Goal: Task Accomplishment & Management: Manage account settings

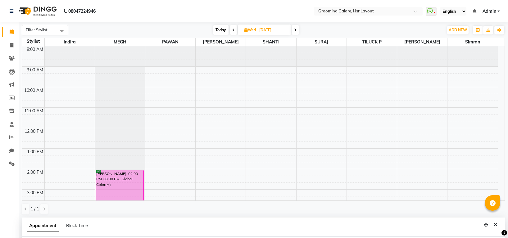
select select "45579"
select select "1140"
select select "confirm booking"
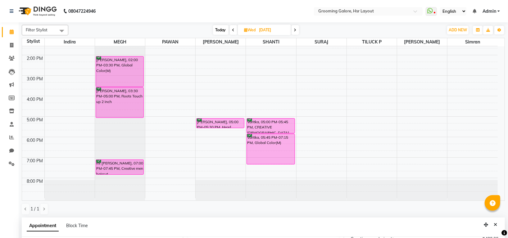
click at [233, 31] on icon at bounding box center [233, 30] width 2 height 4
type input "02-09-2025"
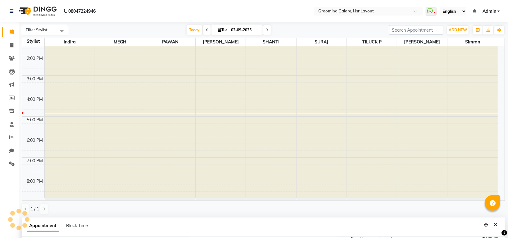
scroll to position [0, 0]
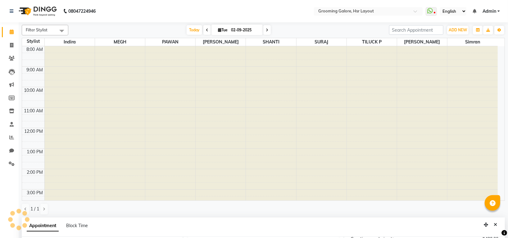
select select "1140"
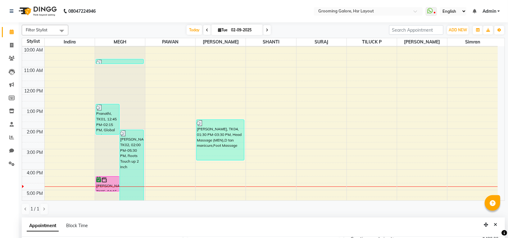
scroll to position [114, 0]
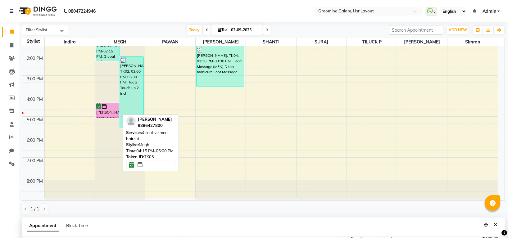
click at [109, 112] on div "Rajesh krishan, TK05, 04:15 PM-05:00 PM, Creative men haircut" at bounding box center [108, 110] width 24 height 15
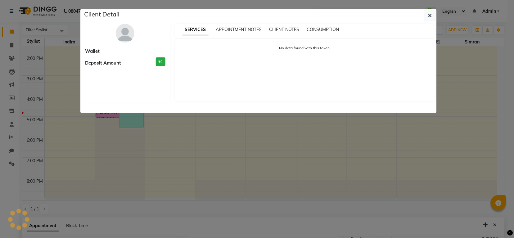
select select "6"
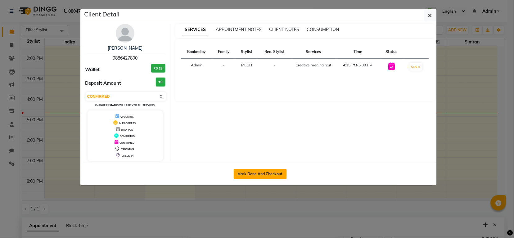
click at [253, 172] on button "Mark Done And Checkout" at bounding box center [260, 174] width 53 height 10
select select "service"
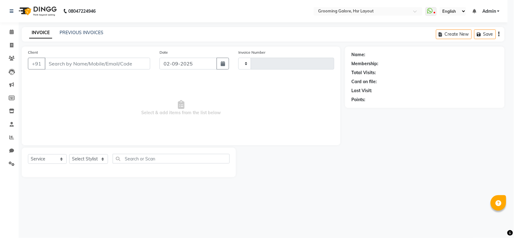
type input "2180"
select select "6168"
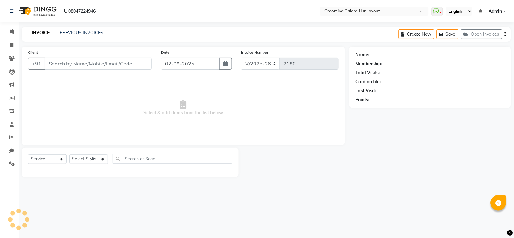
select select "P"
select select "45583"
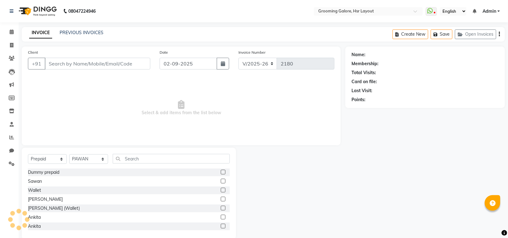
type input "9886427800"
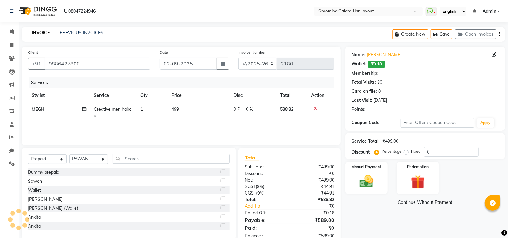
select select "1: Object"
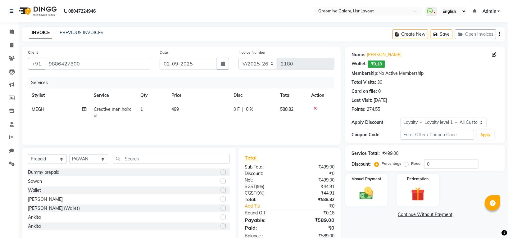
click at [382, 52] on link "Rajesh Krishan" at bounding box center [384, 55] width 35 height 7
click at [375, 189] on img at bounding box center [366, 193] width 23 height 16
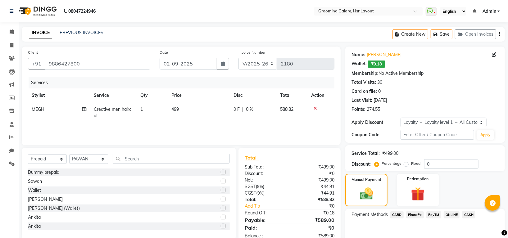
click at [410, 215] on span "PhonePe" at bounding box center [415, 215] width 18 height 7
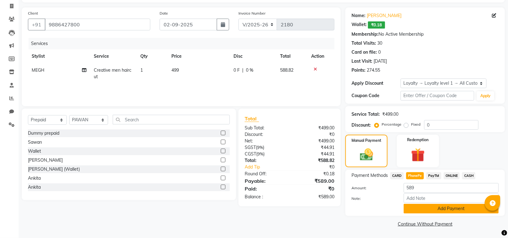
click at [445, 211] on button "Add Payment" at bounding box center [451, 209] width 95 height 10
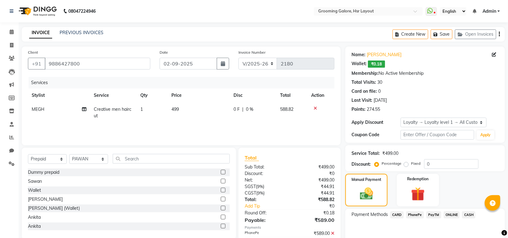
scroll to position [65, 0]
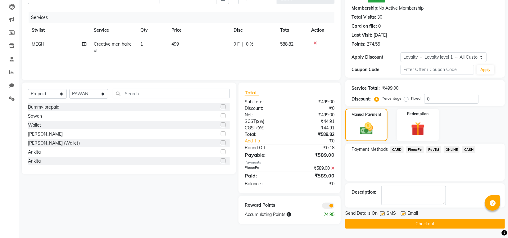
click at [416, 222] on button "Checkout" at bounding box center [425, 224] width 160 height 10
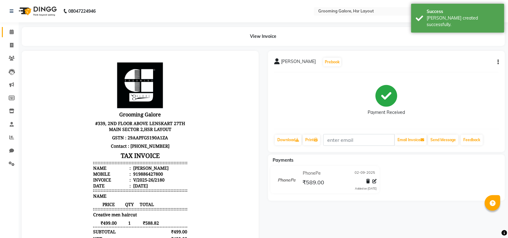
click at [8, 27] on link "Calendar" at bounding box center [9, 32] width 15 height 10
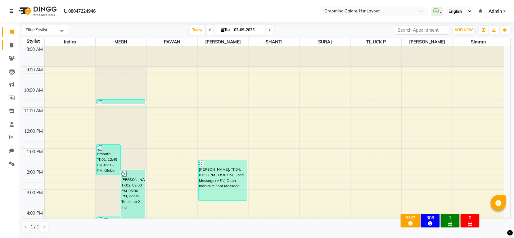
click at [6, 46] on link "Invoice" at bounding box center [9, 45] width 15 height 10
select select "service"
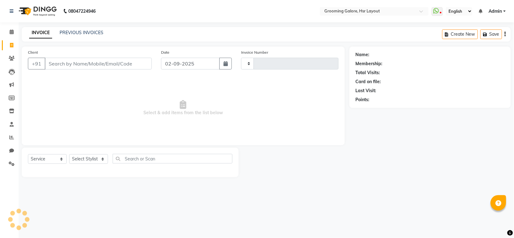
type input "2181"
select select "6168"
select select "P"
select select "45583"
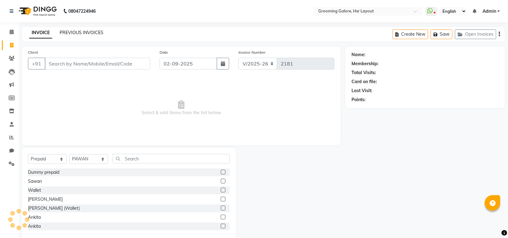
click at [75, 32] on link "PREVIOUS INVOICES" at bounding box center [82, 33] width 44 height 6
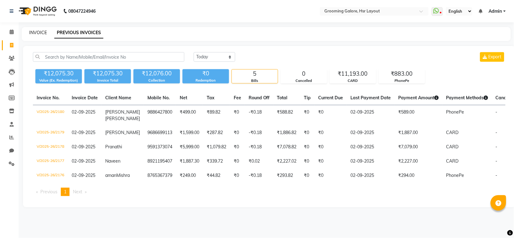
click at [40, 32] on link "INVOICE" at bounding box center [38, 33] width 18 height 6
select select "6168"
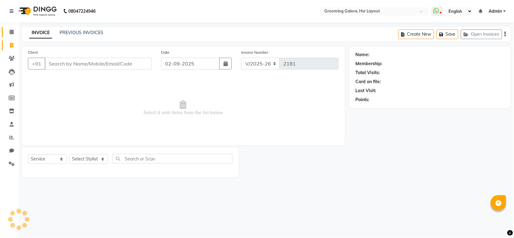
select select "P"
select select "45583"
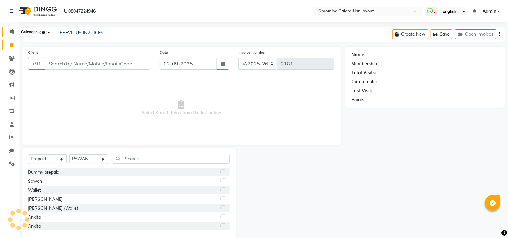
click at [6, 29] on span at bounding box center [11, 32] width 11 height 7
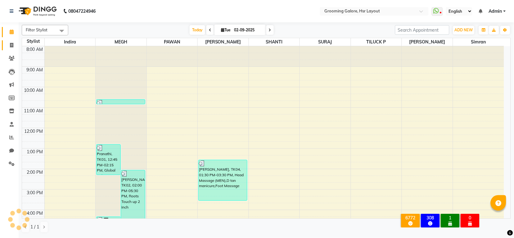
click at [10, 41] on link "Invoice" at bounding box center [9, 45] width 15 height 10
select select "service"
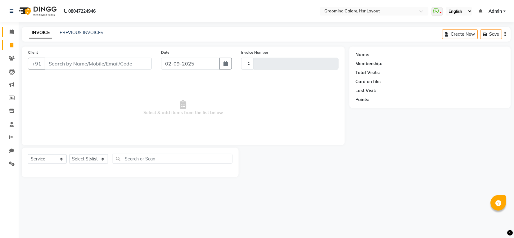
type input "2181"
select select "6168"
click at [11, 34] on icon at bounding box center [12, 32] width 4 height 5
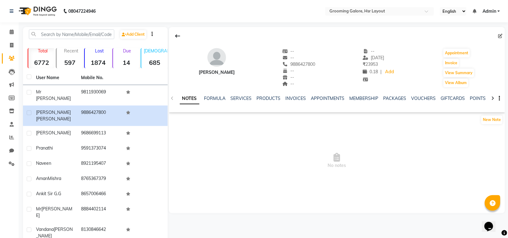
click at [243, 103] on div "NOTES FORMULA SERVICES PRODUCTS INVOICES APPOINTMENTS MEMBERSHIP PACKAGES VOUCH…" at bounding box center [329, 100] width 299 height 11
click at [246, 101] on link "SERVICES" at bounding box center [241, 99] width 21 height 6
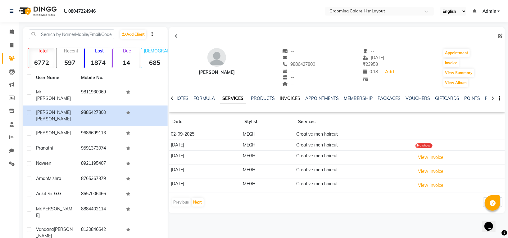
click at [292, 98] on link "INVOICES" at bounding box center [290, 99] width 21 height 6
